Goal: Task Accomplishment & Management: Manage account settings

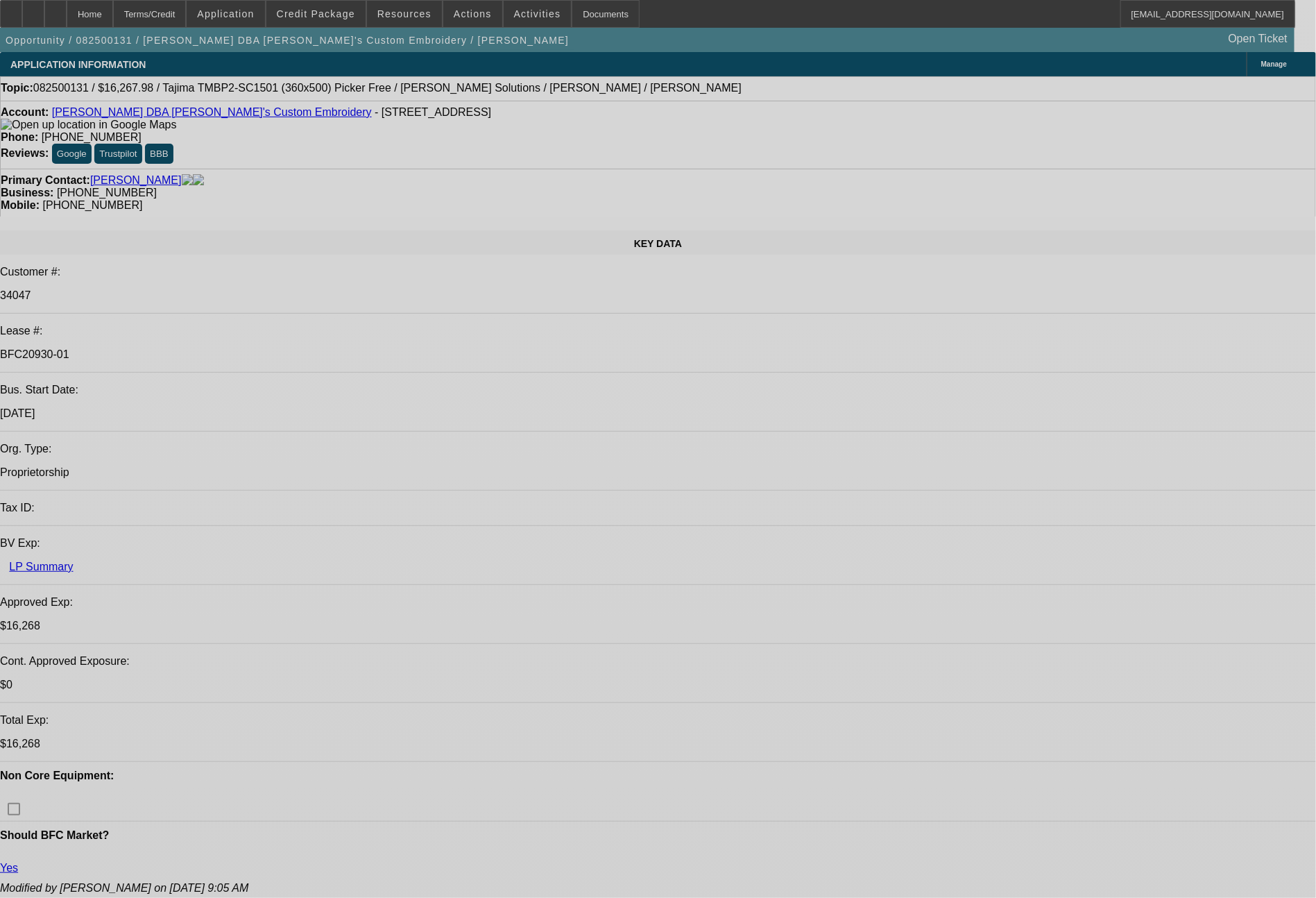
select select "0"
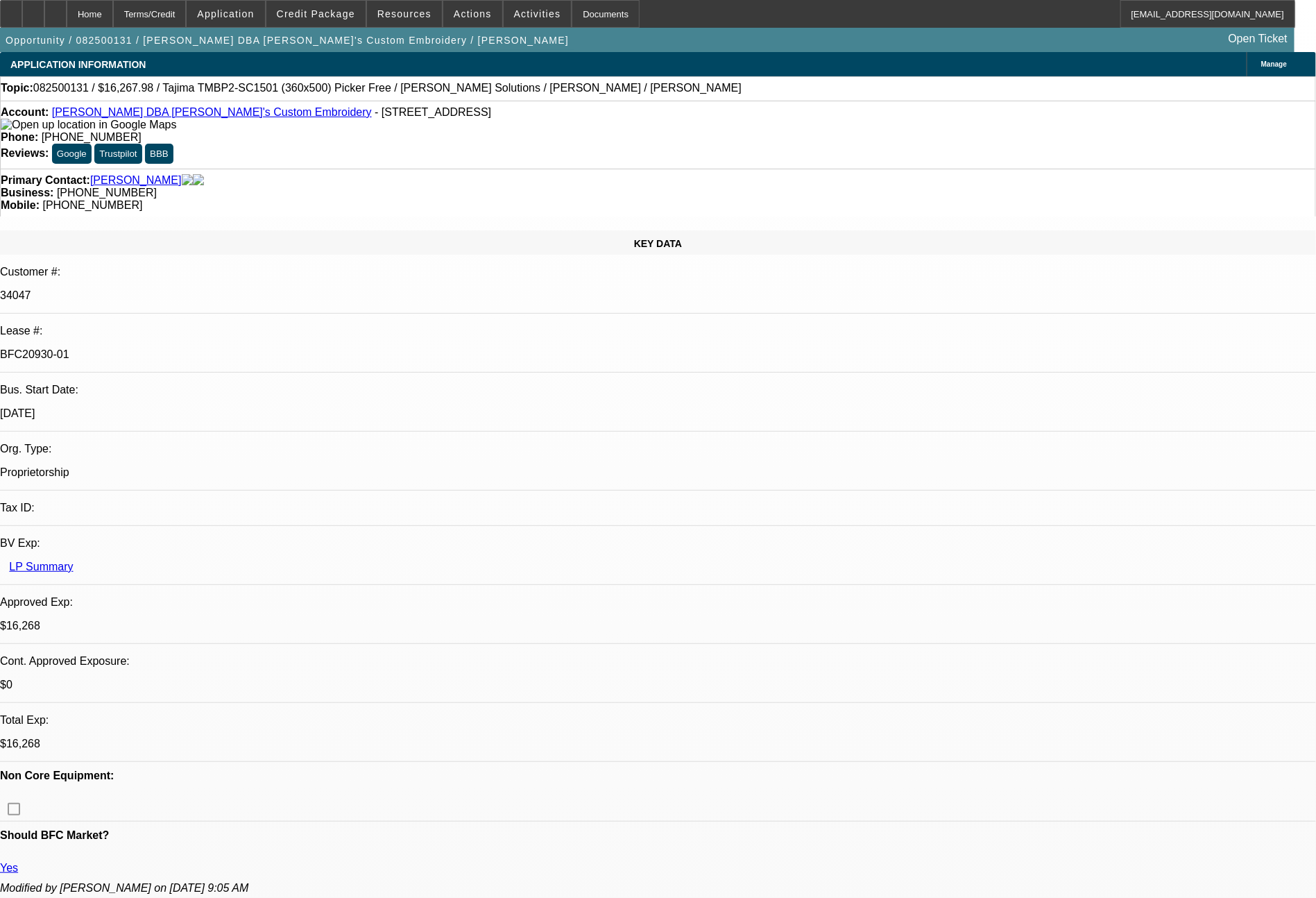
select select "2"
select select "0"
select select "6"
select select "0"
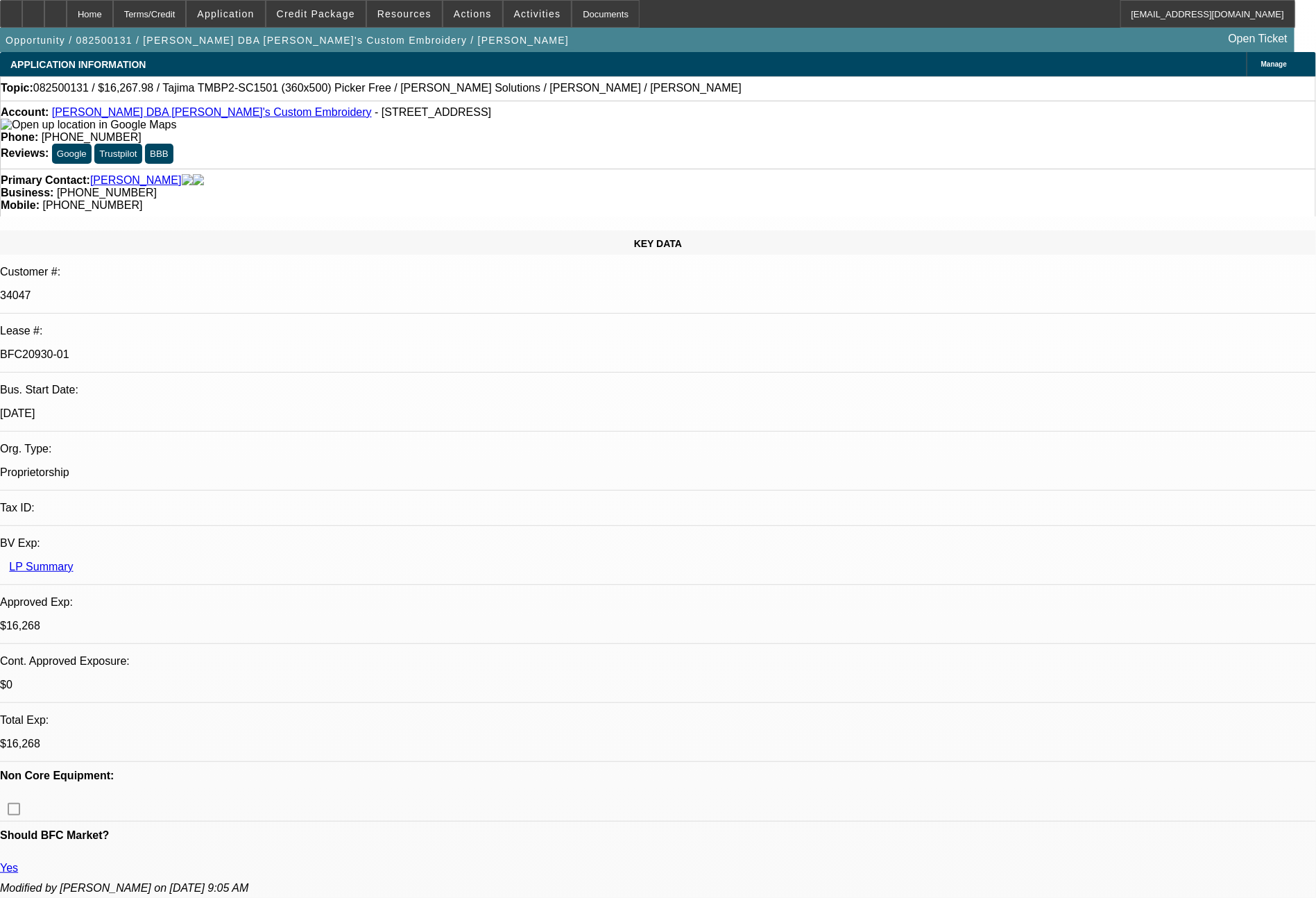
select select "2"
select select "0"
select select "6"
select select "0"
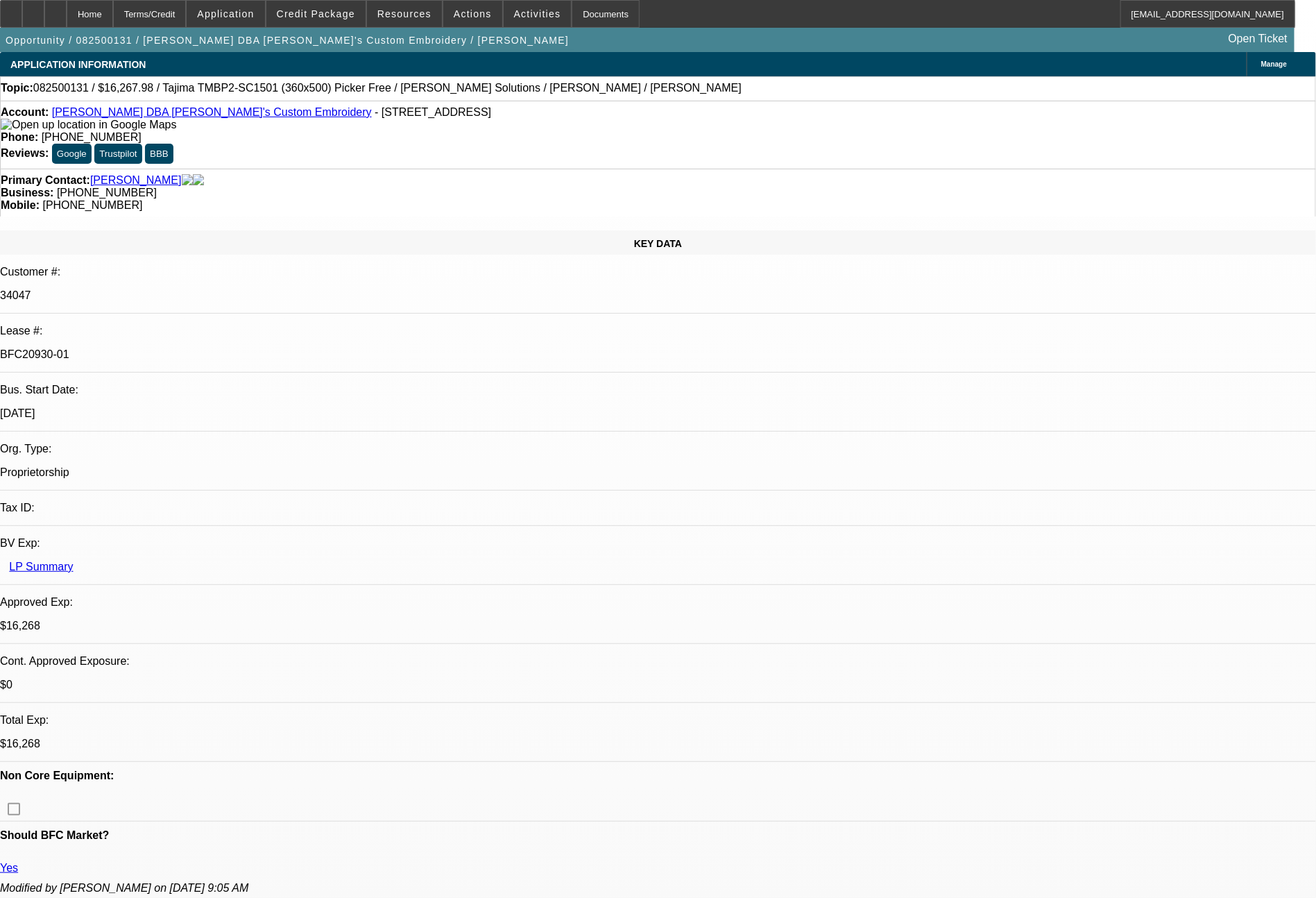
select select "2"
select select "0"
select select "6"
select select "0"
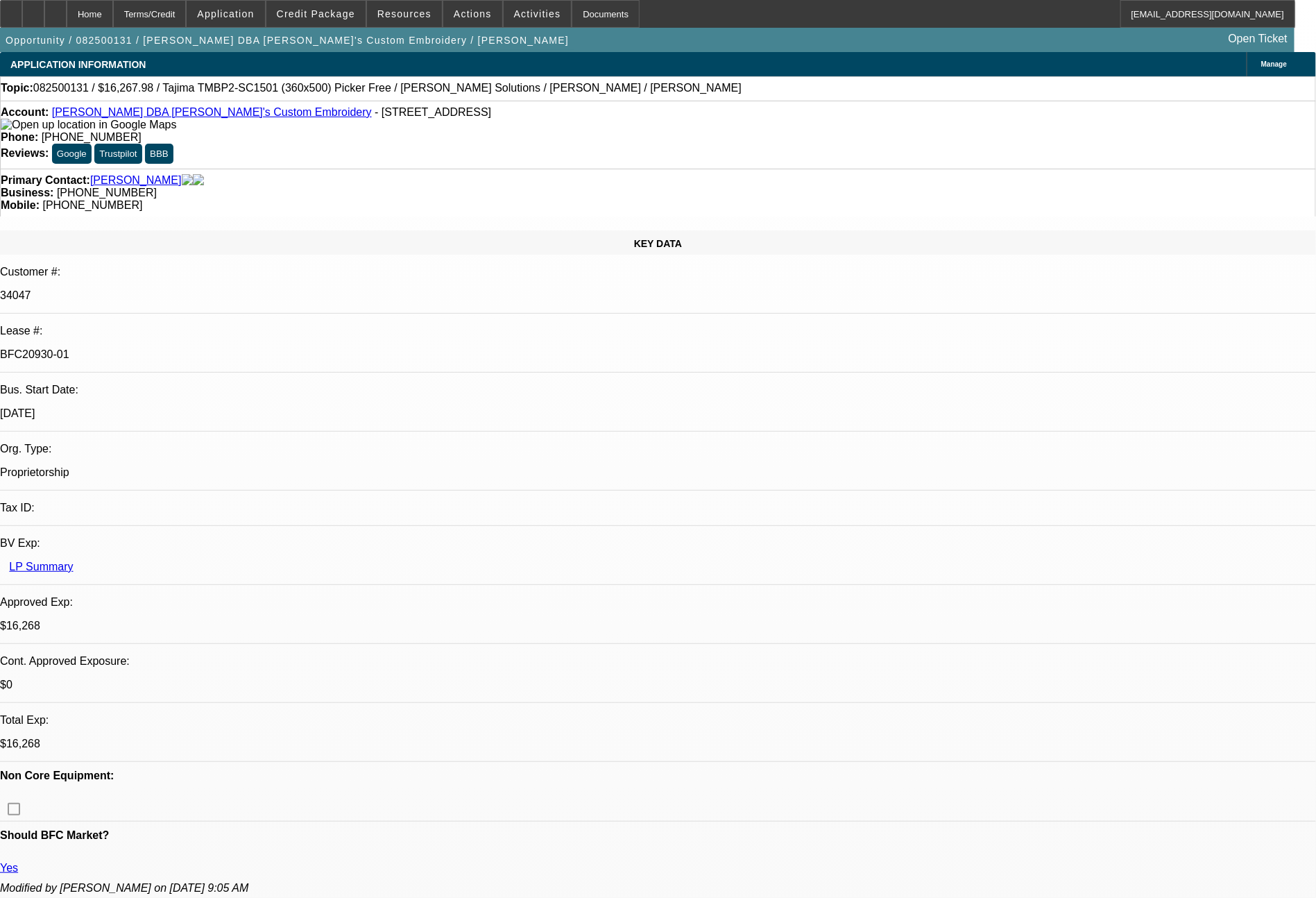
select select "2"
select select "0"
select select "6"
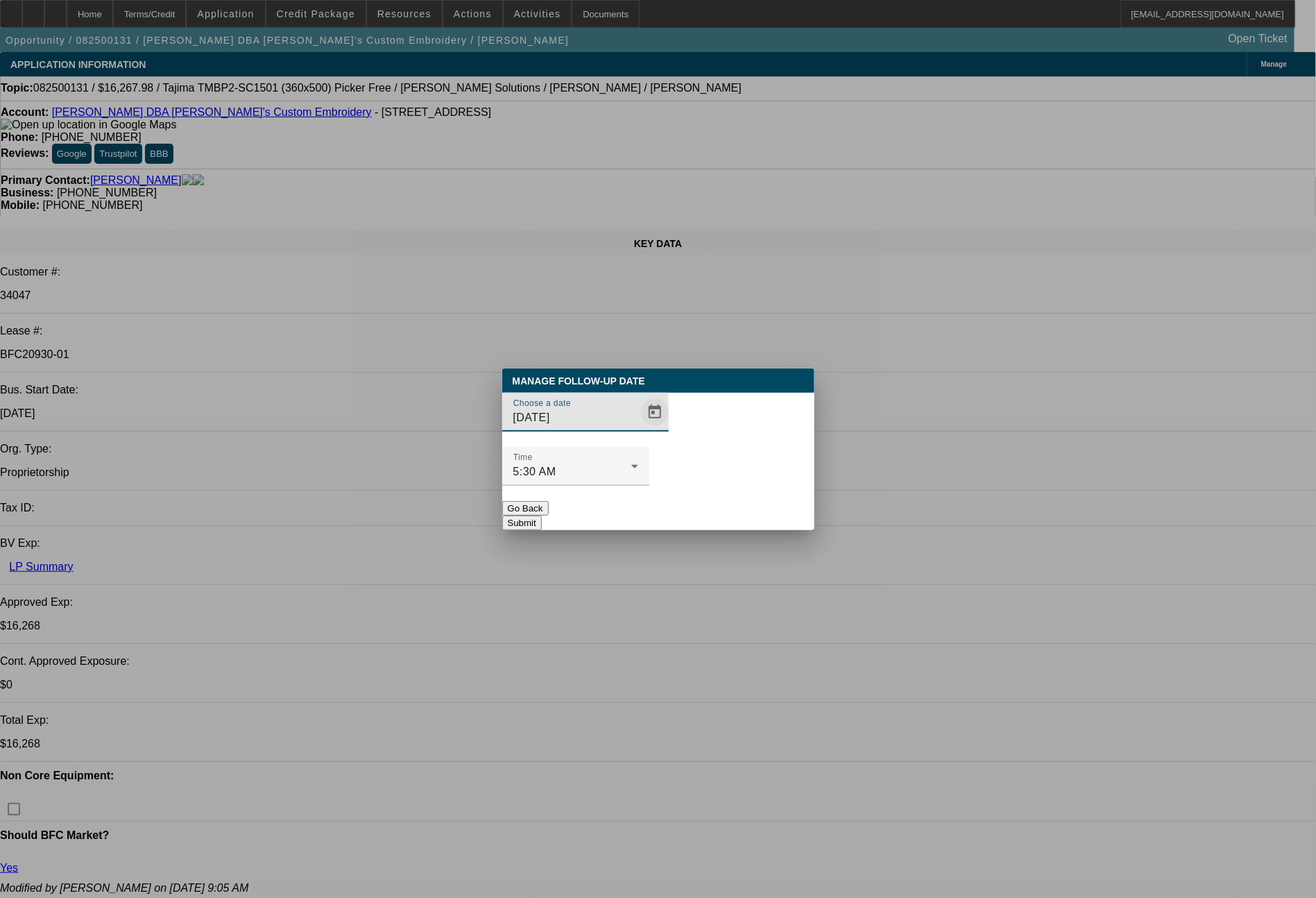
click at [638, 428] on span "Open calendar" at bounding box center [655, 413] width 34 height 34
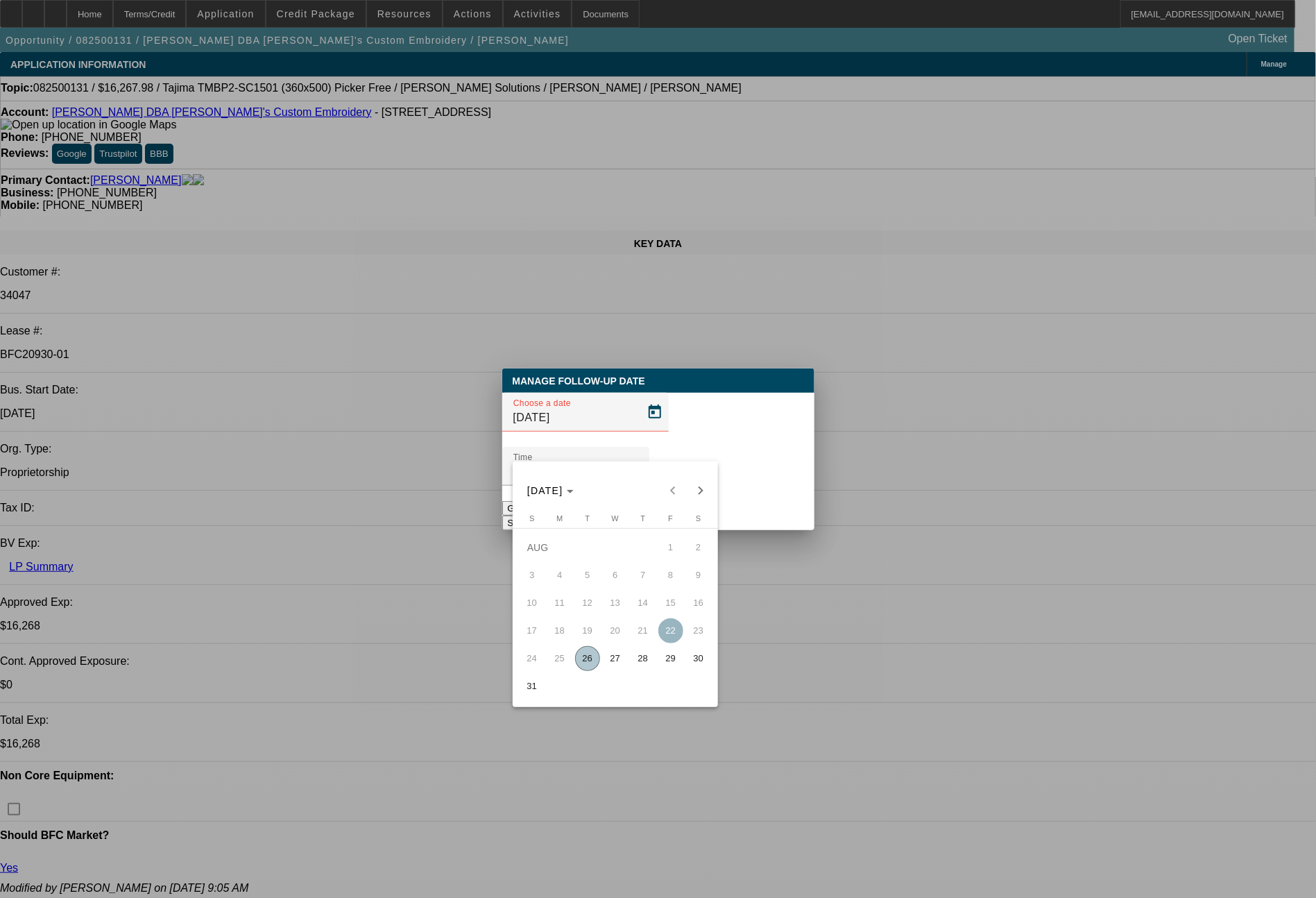
click at [589, 668] on span "26" at bounding box center [587, 658] width 25 height 25
type input "8/26/2025"
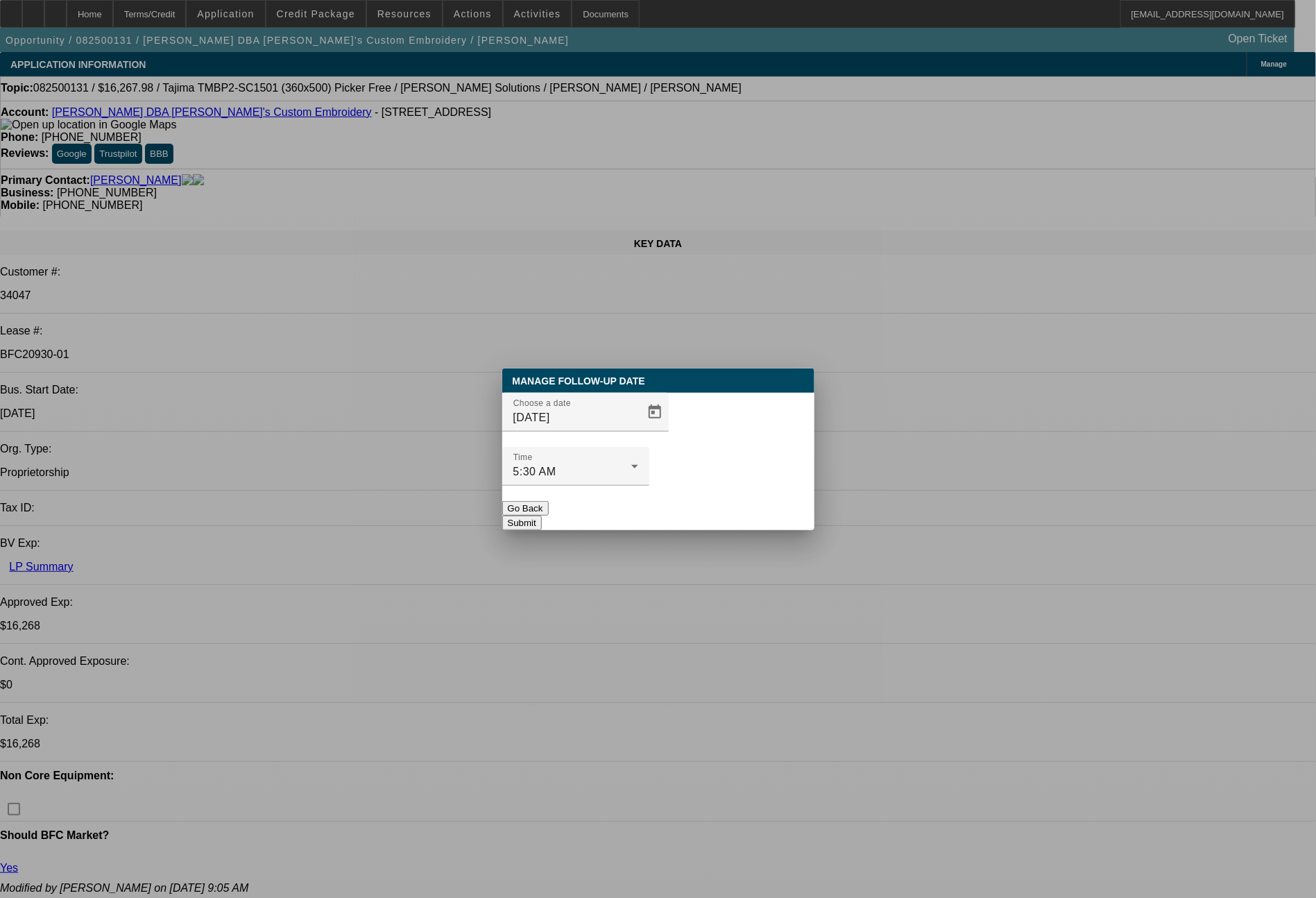
click at [541, 515] on button "Submit" at bounding box center [522, 523] width 39 height 15
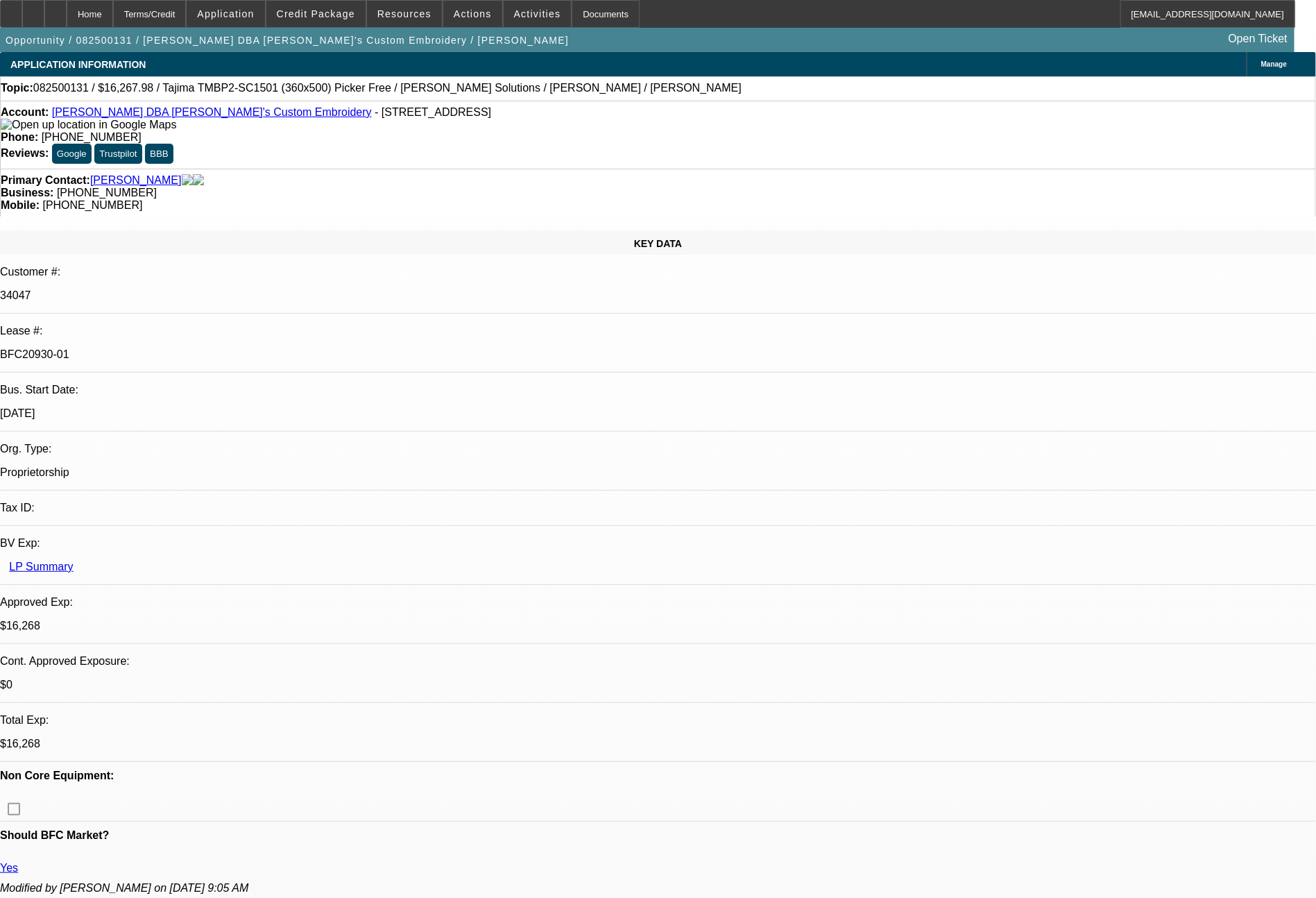
click at [11, 9] on icon at bounding box center [11, 9] width 0 height 0
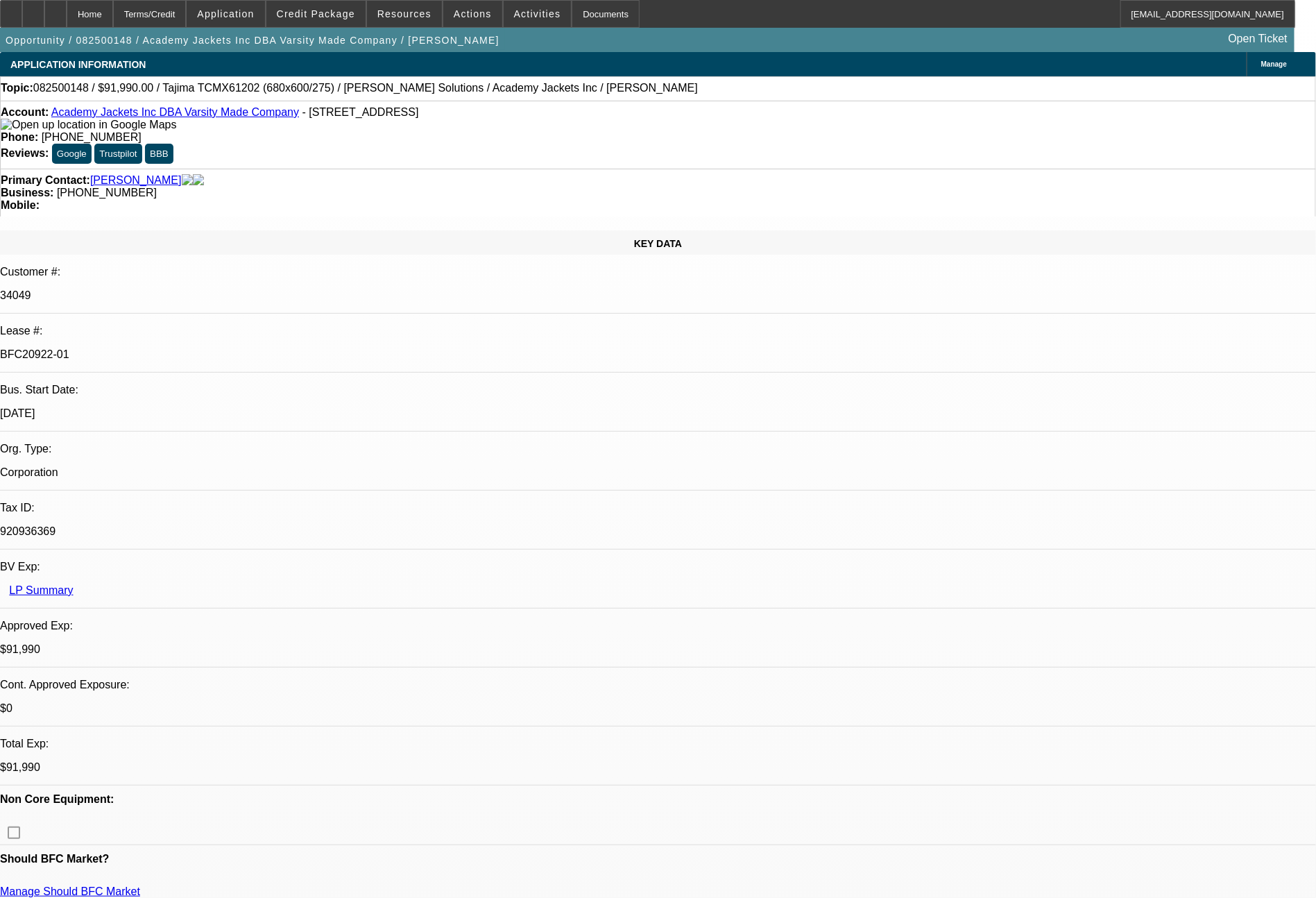
select select "0"
select select "2"
select select "0.1"
select select "4"
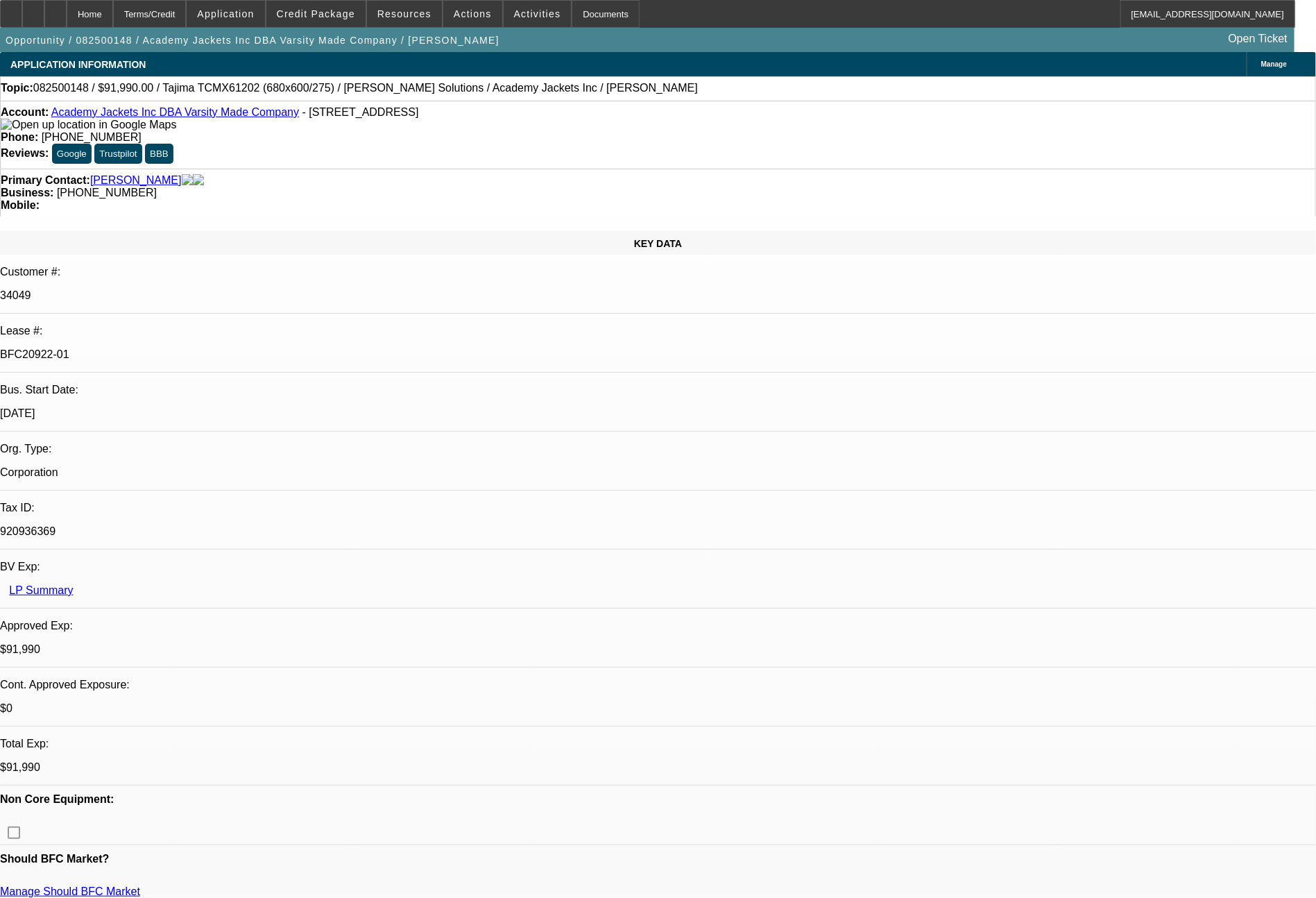
select select "0"
select select "2"
select select "0.1"
select select "4"
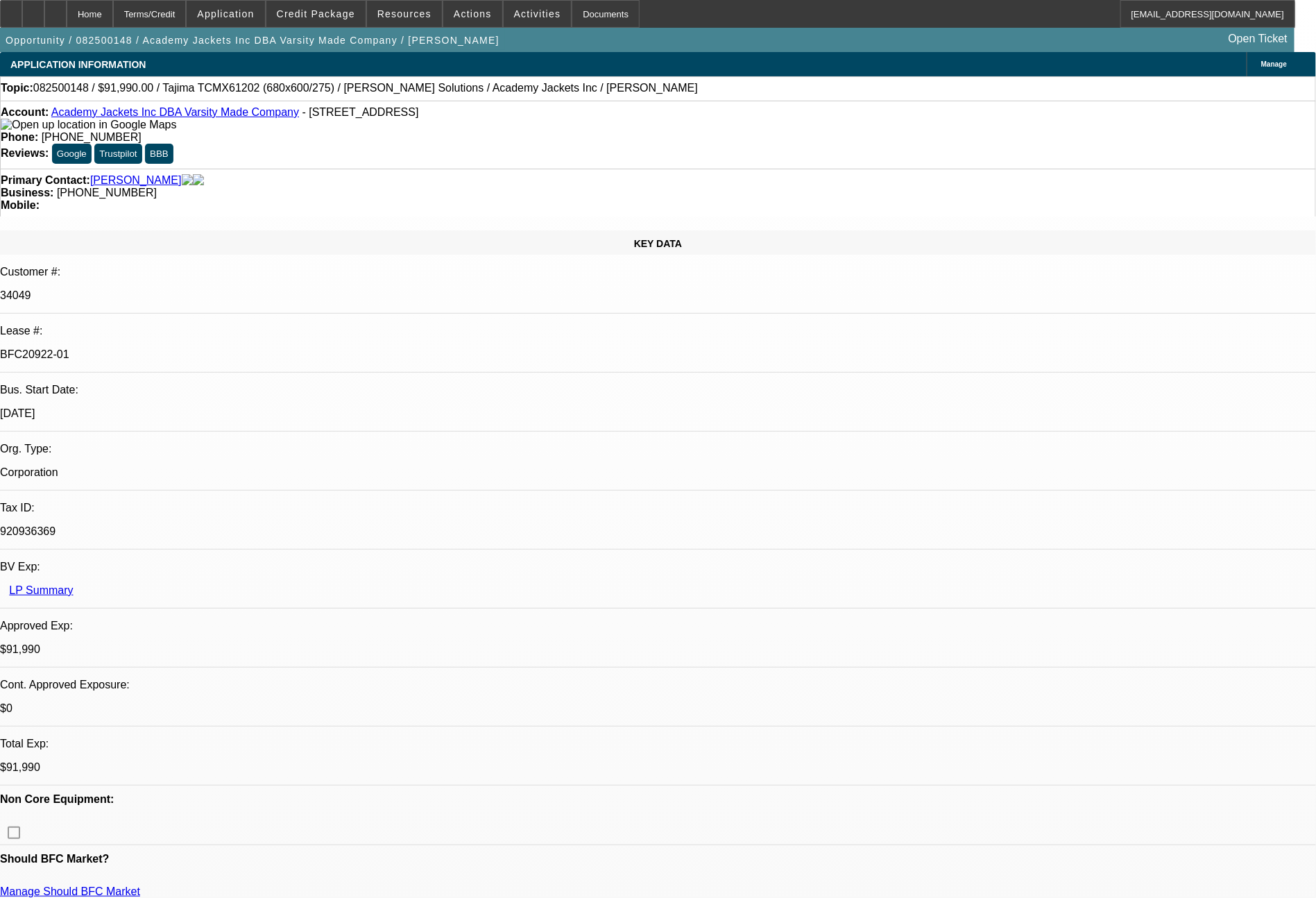
select select "0"
select select "2"
select select "0.1"
select select "4"
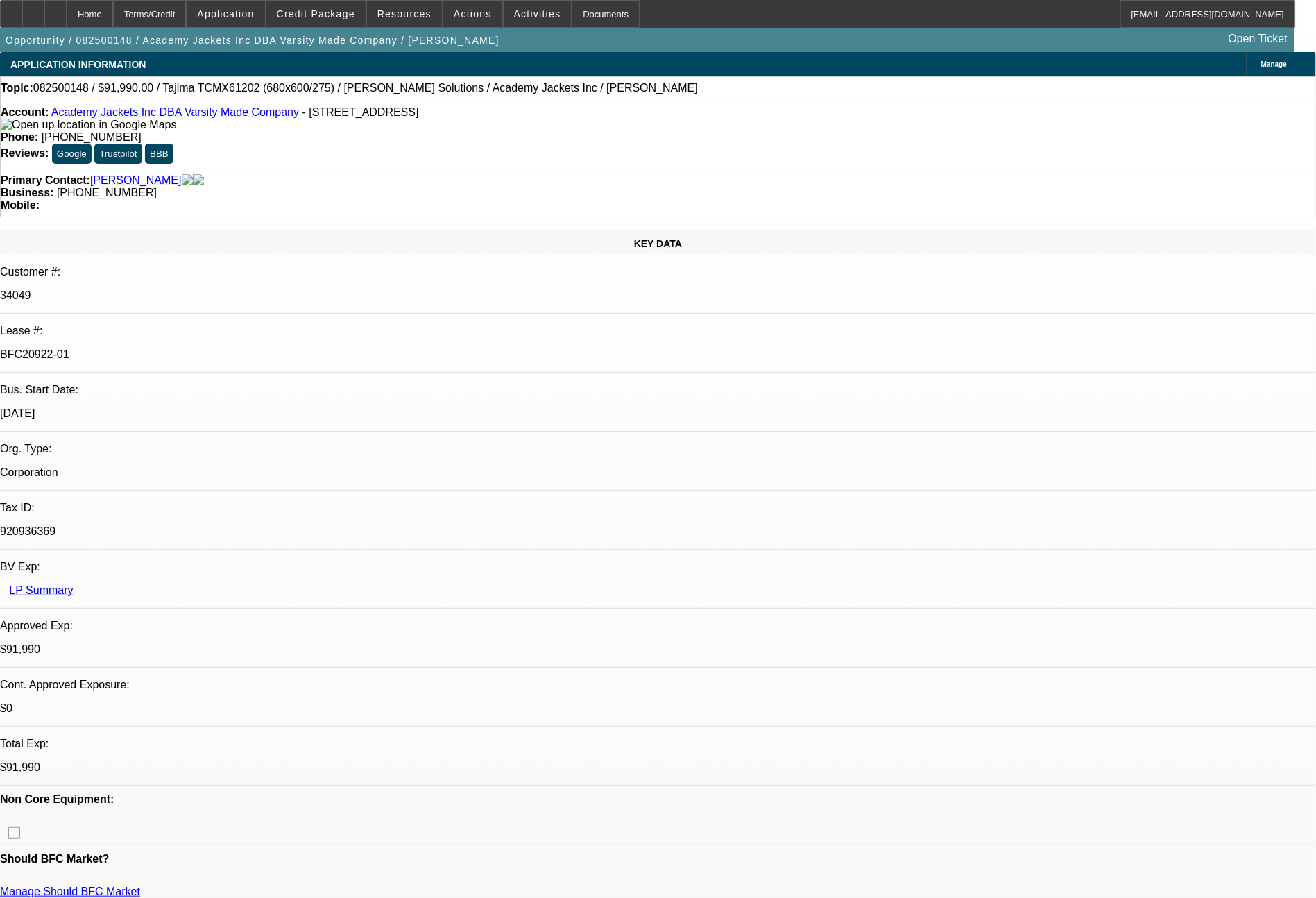
select select "0"
select select "2"
select select "0.1"
select select "4"
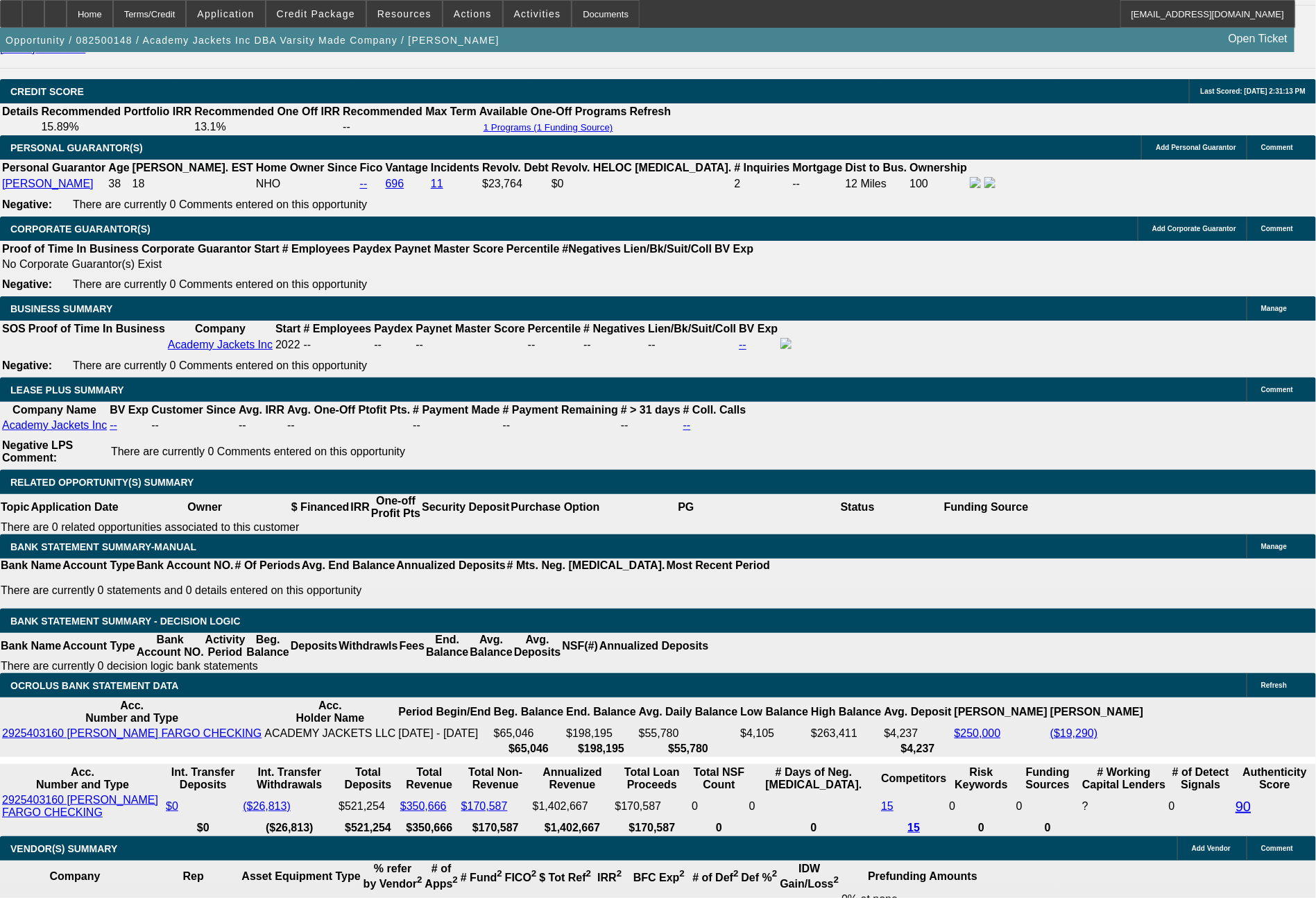
scroll to position [2131, 0]
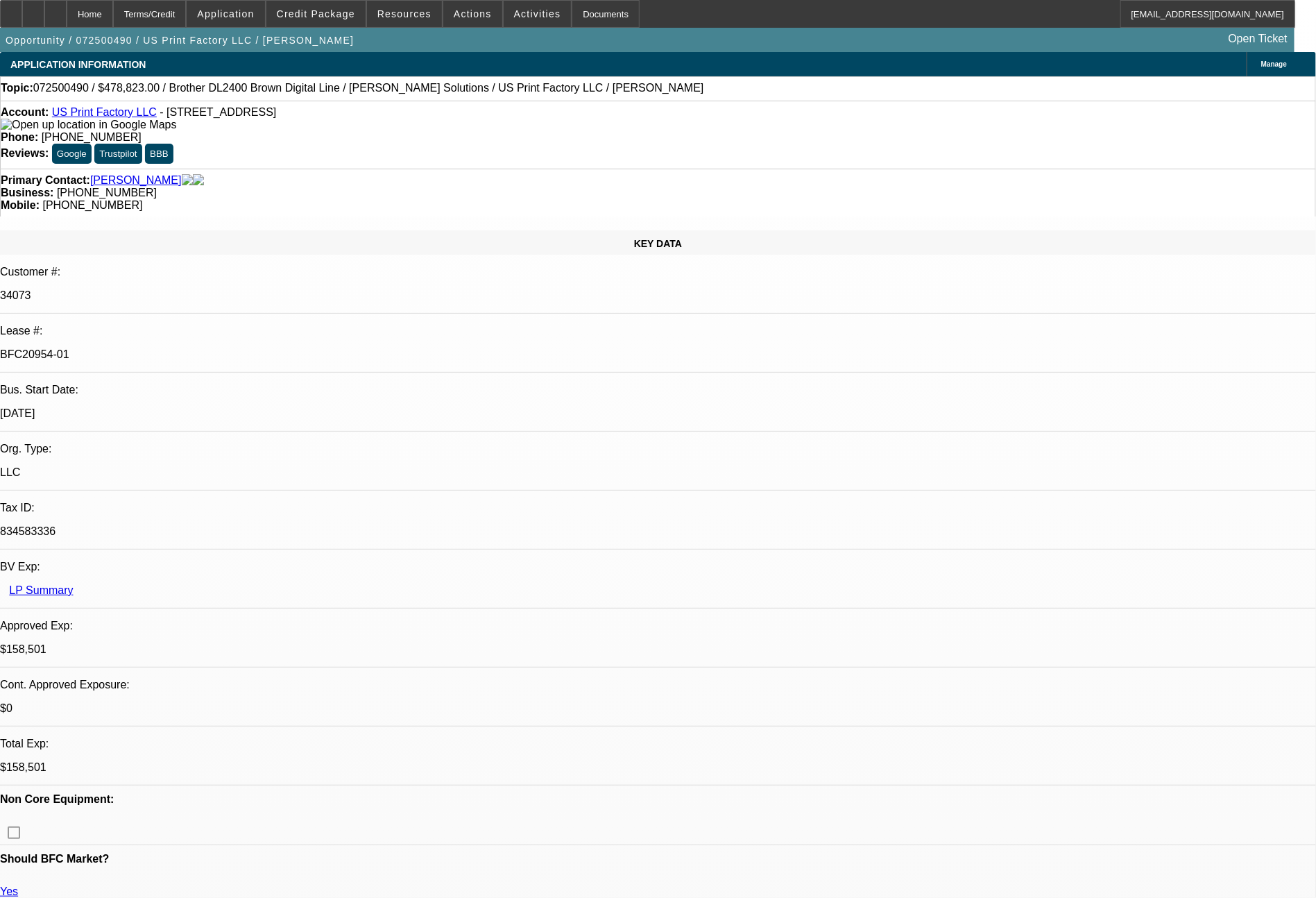
select select "0"
select select "6"
select select "0"
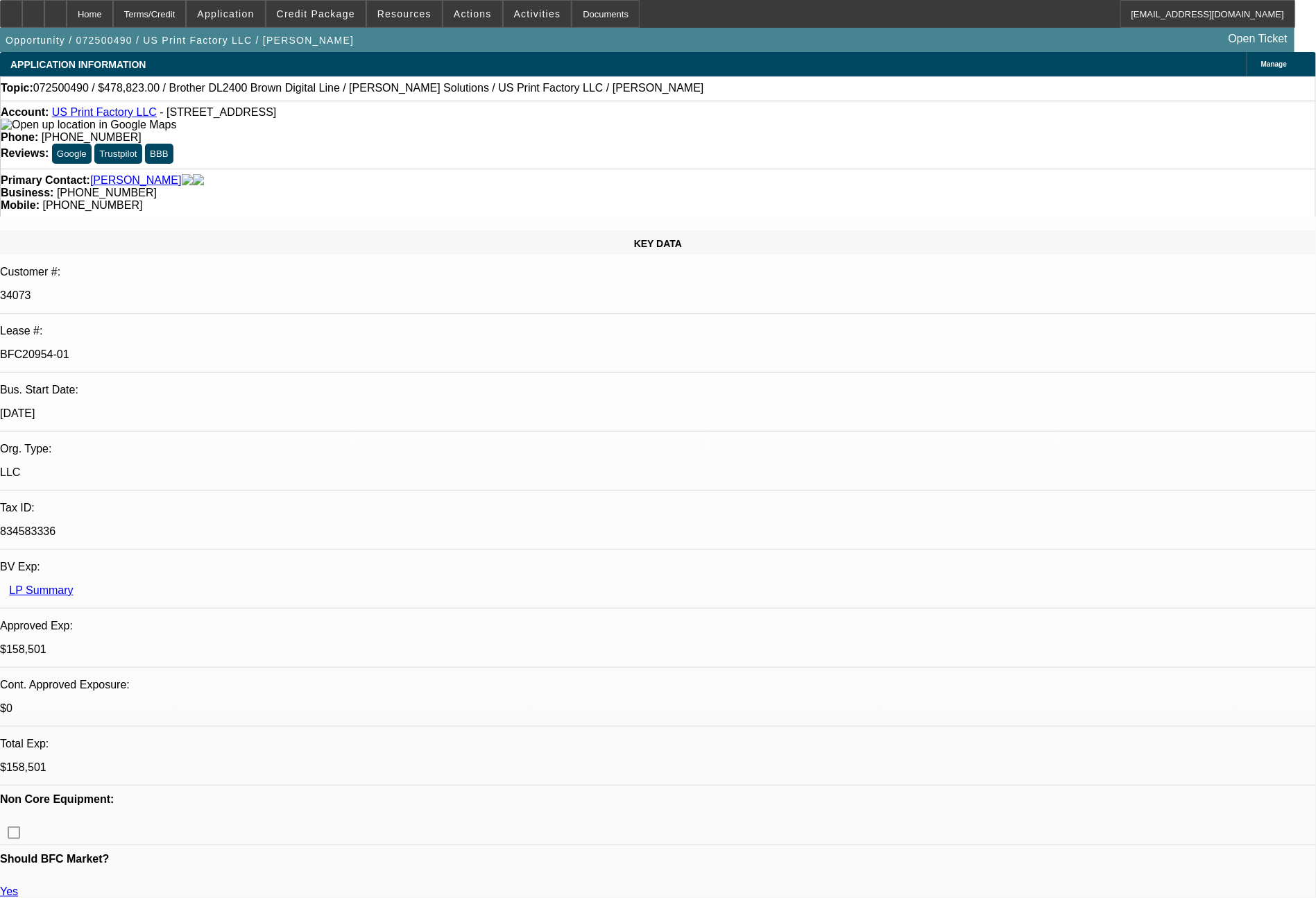
select select "0"
select select "6"
select select "0"
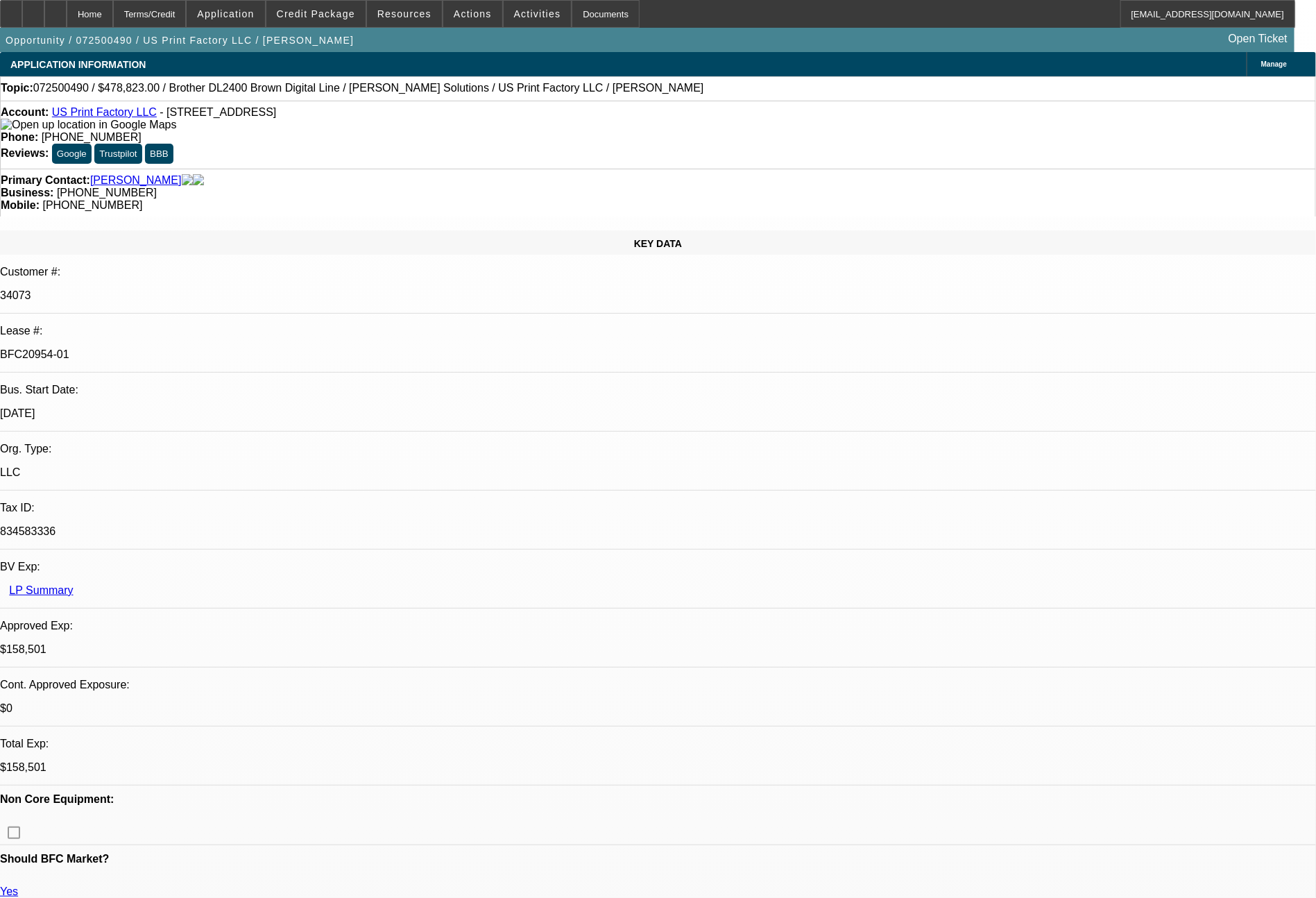
select select "0"
select select "6"
select select "0"
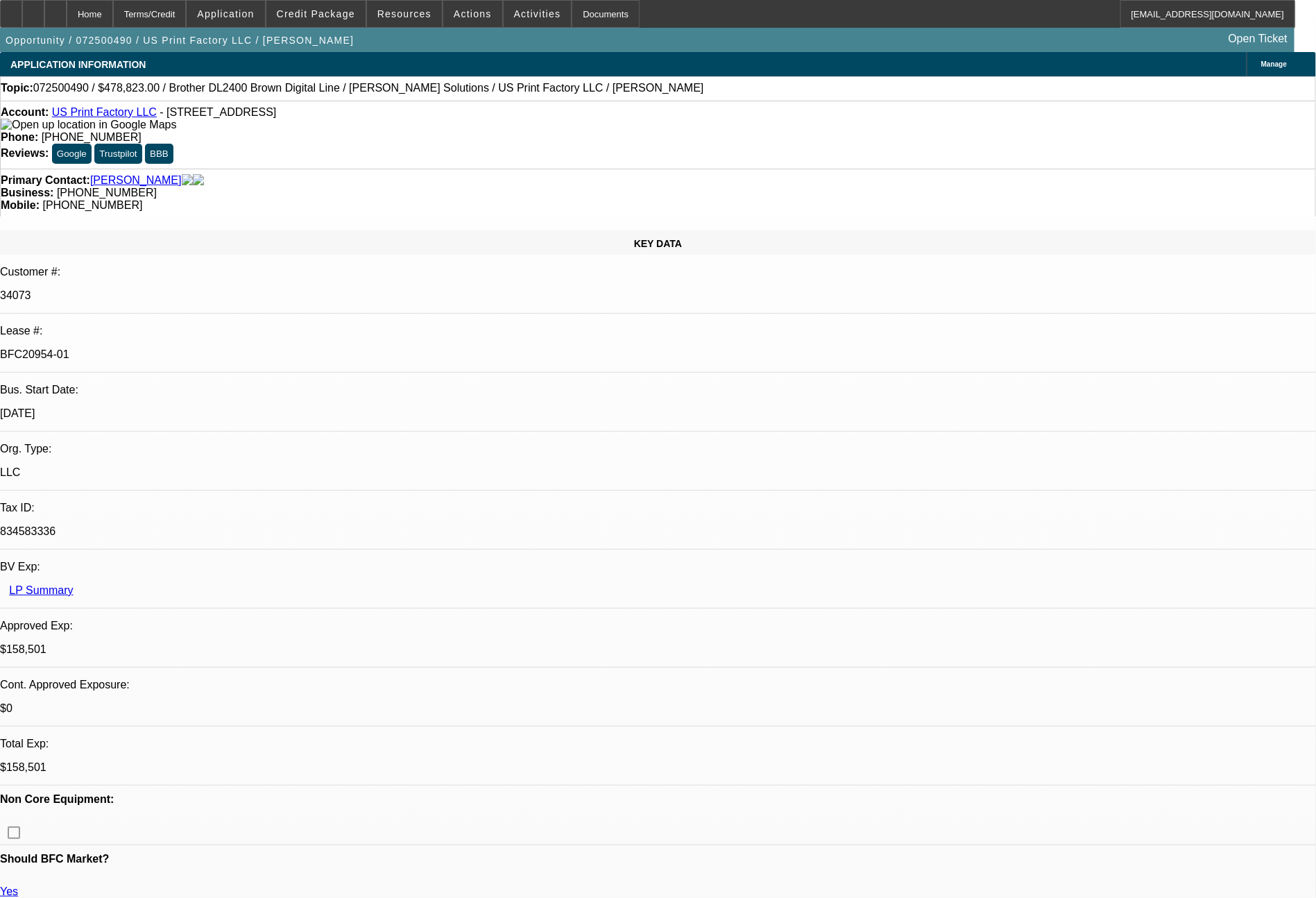
select select "6"
click at [22, 12] on div at bounding box center [11, 14] width 22 height 28
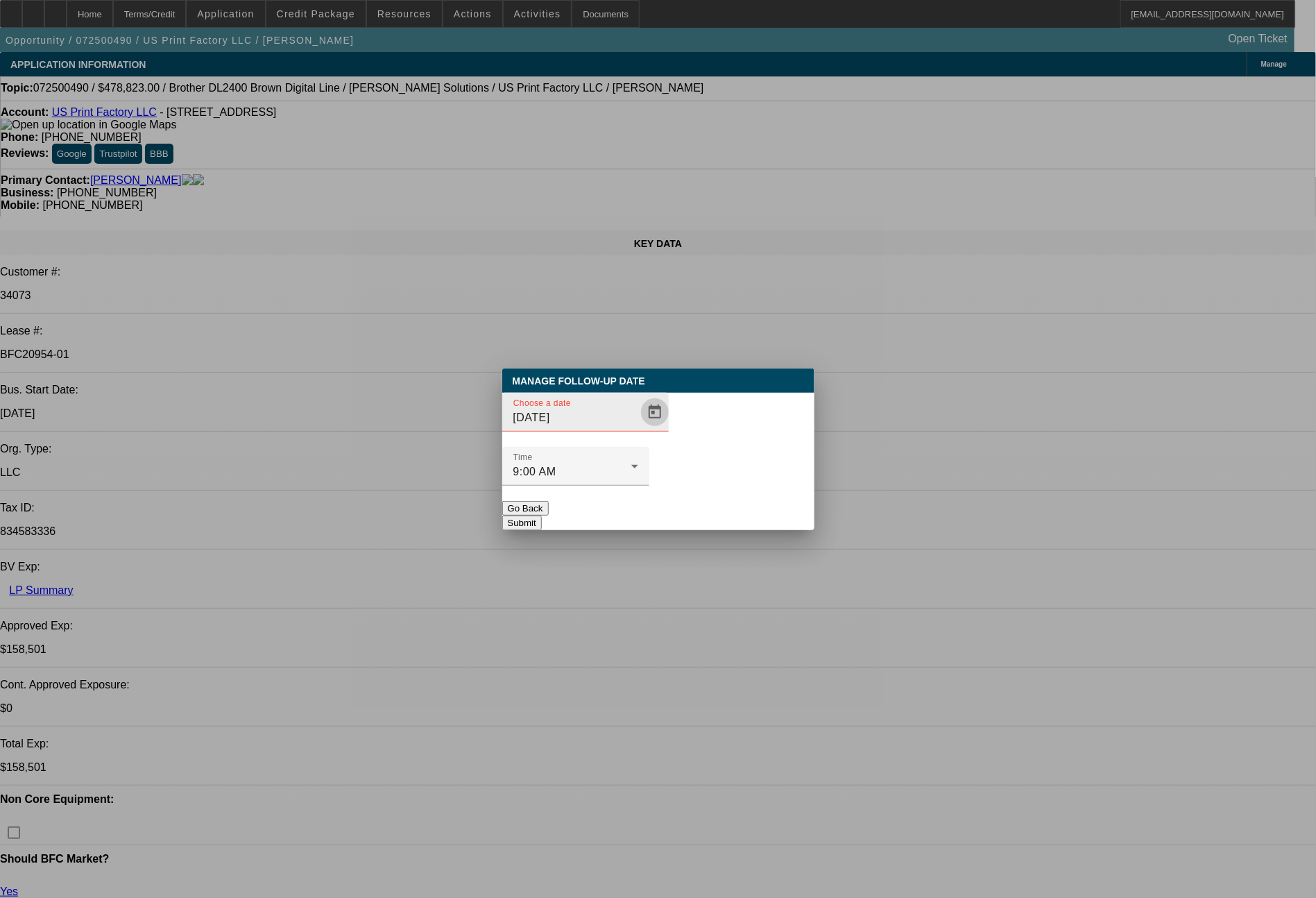
click at [638, 428] on span "Open calendar" at bounding box center [655, 413] width 34 height 34
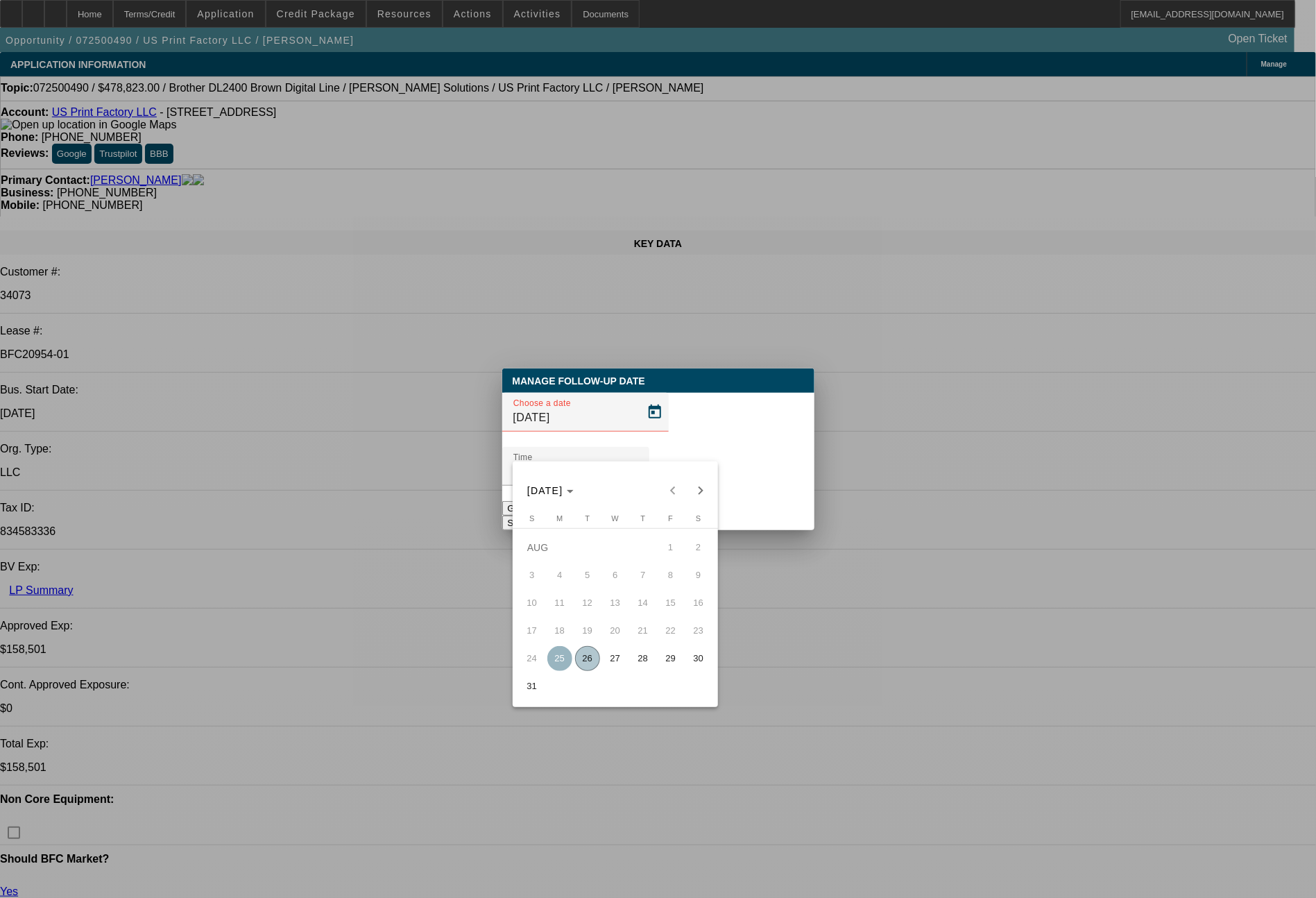
click at [606, 660] on span "27" at bounding box center [615, 658] width 25 height 25
type input "8/27/2025"
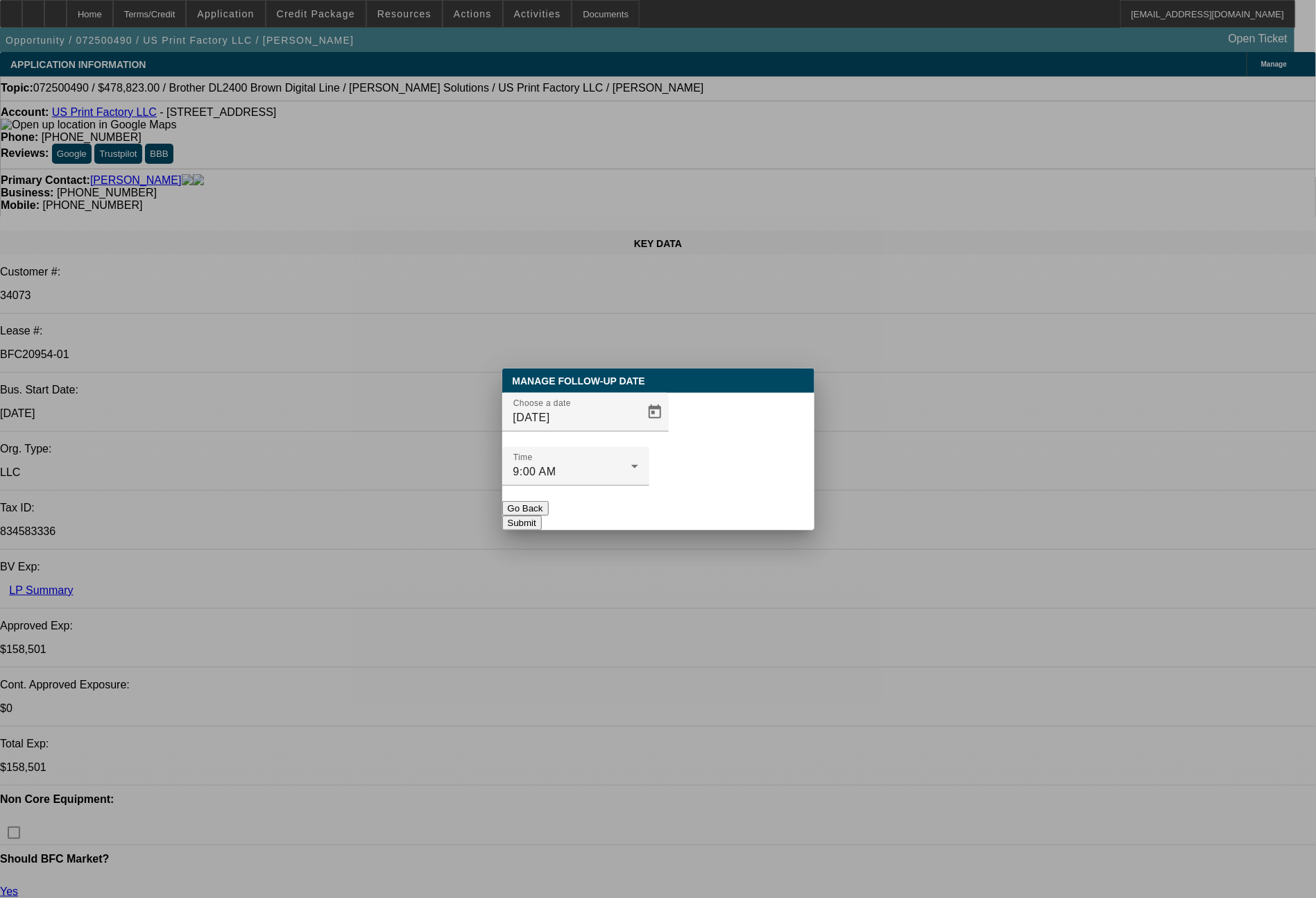
click at [541, 515] on button "Submit" at bounding box center [522, 523] width 39 height 15
